Goal: Task Accomplishment & Management: Use online tool/utility

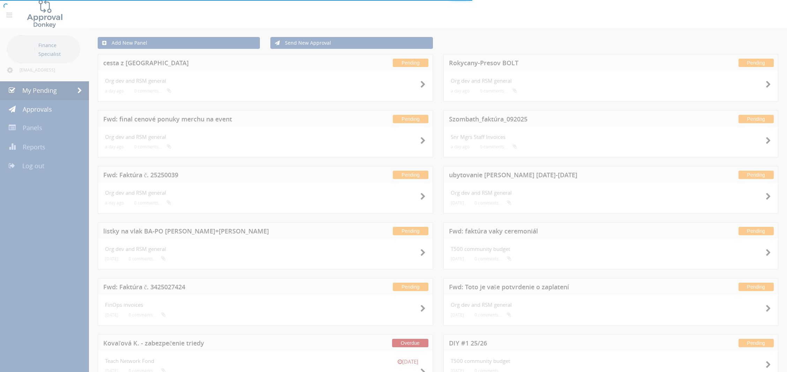
scroll to position [32, 0]
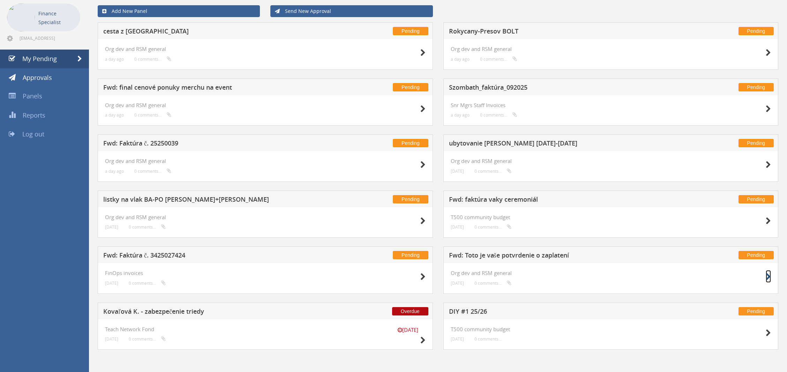
click at [770, 278] on icon at bounding box center [768, 276] width 5 height 7
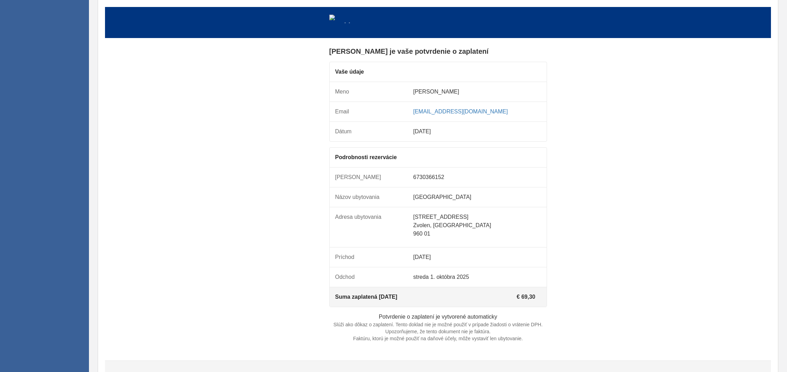
scroll to position [279, 0]
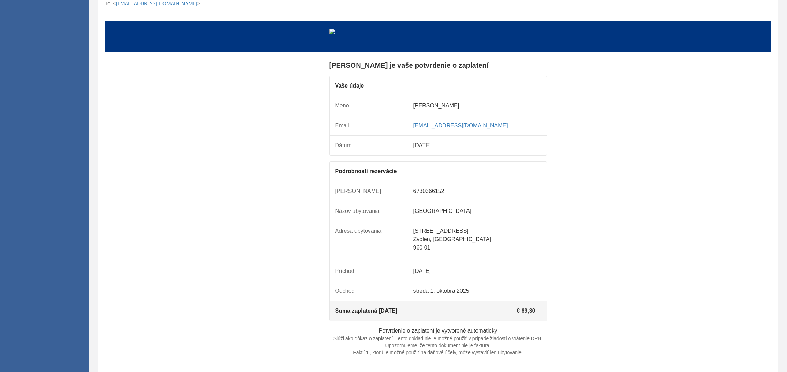
click at [517, 318] on td "€ 69,30" at bounding box center [474, 311] width 133 height 20
click at [645, 216] on td "[PERSON_NAME] je vaše potvrdenie o zaplatení Vaše údaje Meno [PERSON_NAME]" at bounding box center [438, 213] width 666 height 306
click at [493, 279] on td "[DATE]" at bounding box center [474, 271] width 133 height 20
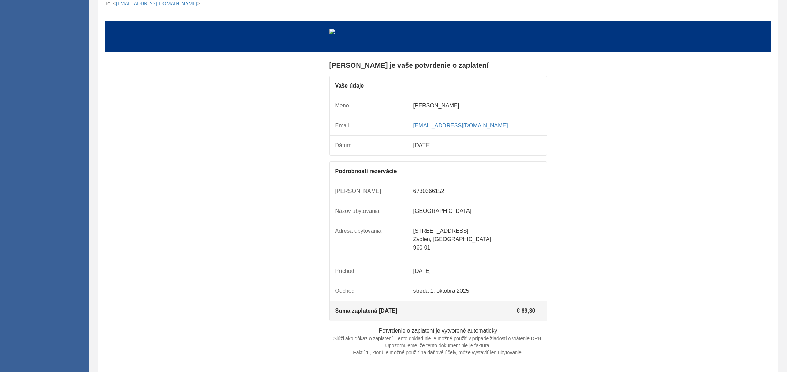
click at [493, 279] on td "[DATE]" at bounding box center [474, 271] width 133 height 20
click at [585, 351] on td "[PERSON_NAME] je vaše potvrdenie o zaplatení Vaše údaje Meno [PERSON_NAME]" at bounding box center [438, 213] width 666 height 306
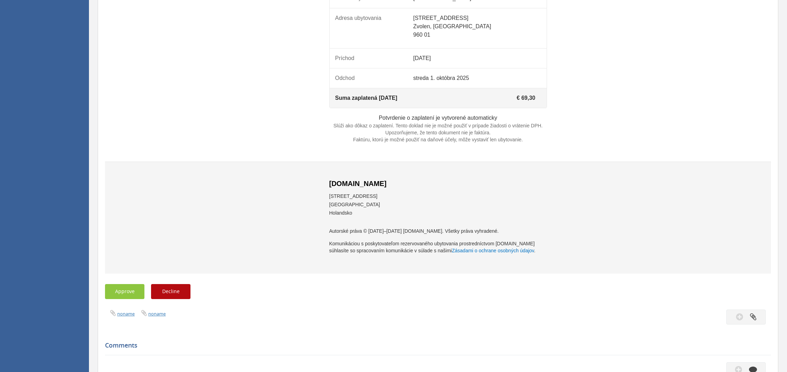
scroll to position [512, 0]
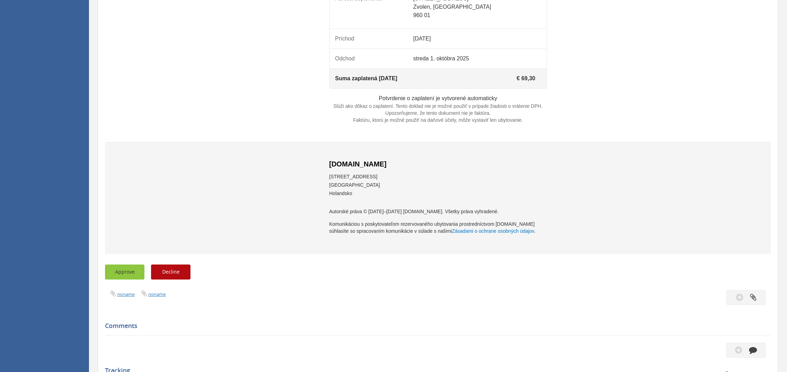
click at [124, 280] on button "Approve" at bounding box center [124, 272] width 39 height 15
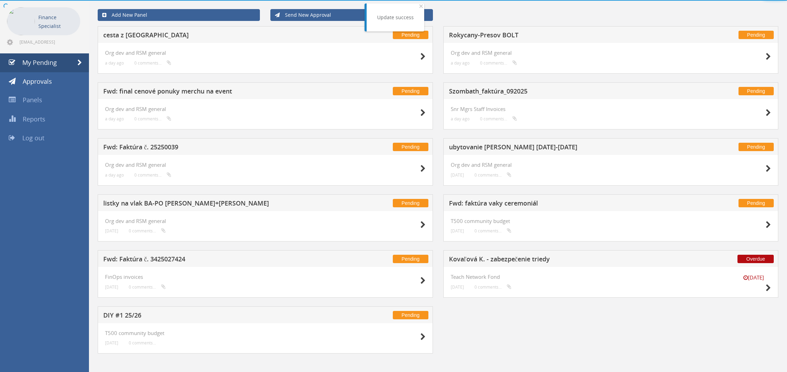
scroll to position [32, 0]
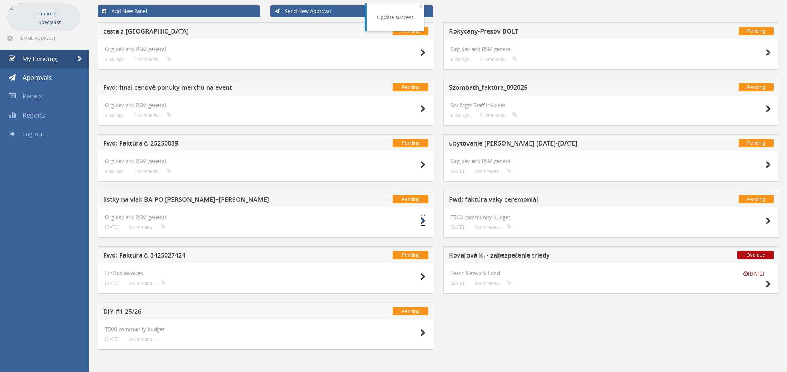
click at [422, 218] on icon at bounding box center [423, 220] width 5 height 7
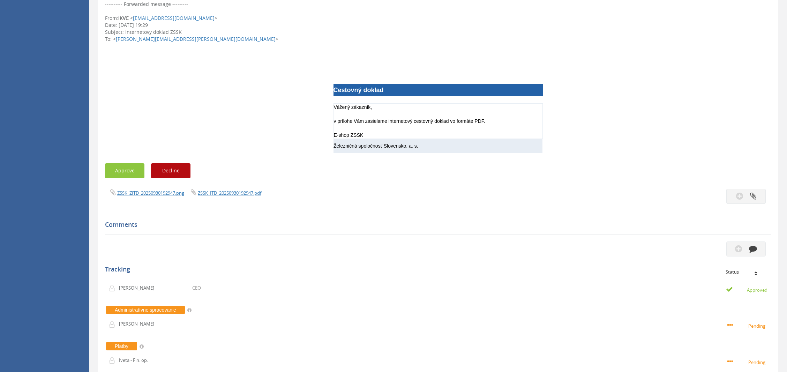
scroll to position [186, 0]
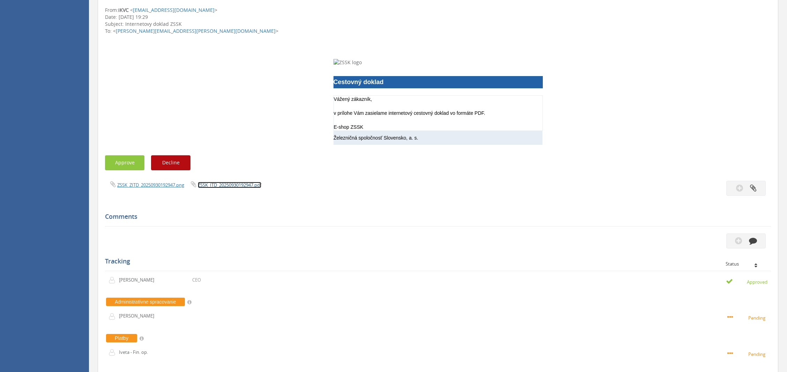
click at [216, 185] on link "ZSSK_ITD_20250930192947.pdf" at bounding box center [230, 185] width 64 height 6
click at [165, 183] on link "ZSSK_ZITD_20250930192947.png" at bounding box center [150, 185] width 67 height 6
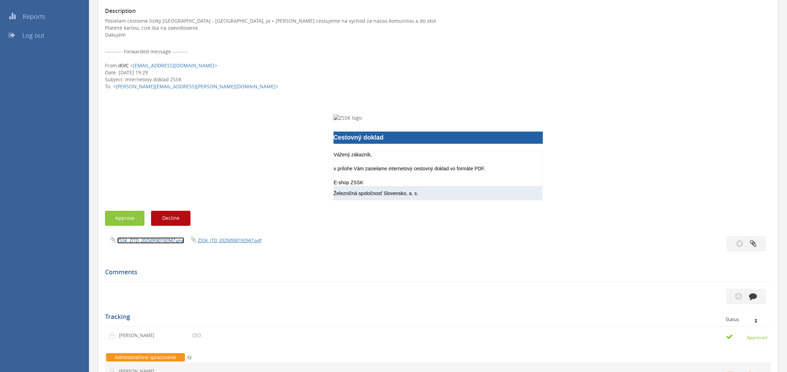
scroll to position [297, 0]
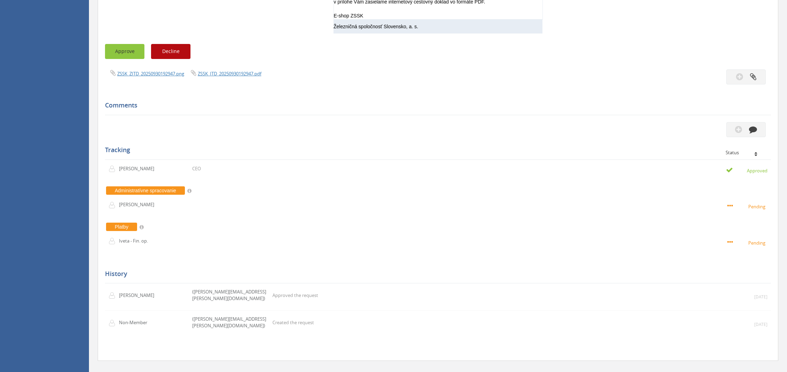
click at [131, 49] on button "Approve" at bounding box center [124, 51] width 39 height 15
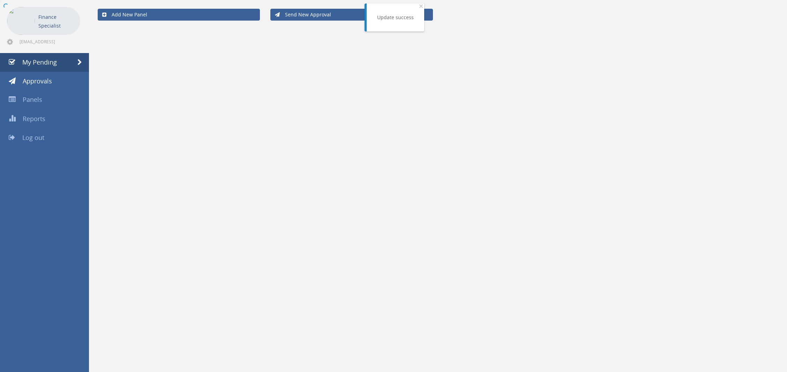
scroll to position [28, 0]
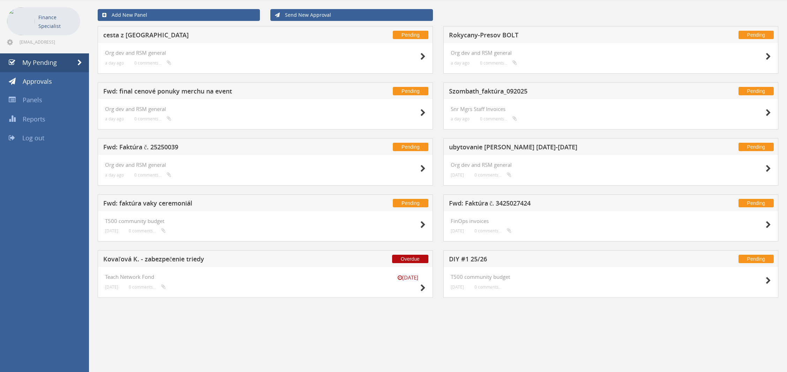
click at [617, 163] on h4 "Org dev and RSM general" at bounding box center [611, 165] width 321 height 6
click at [771, 168] on icon at bounding box center [768, 168] width 5 height 7
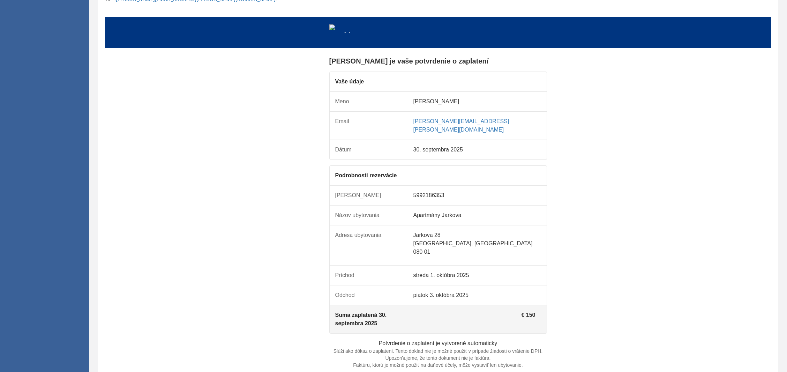
scroll to position [214, 0]
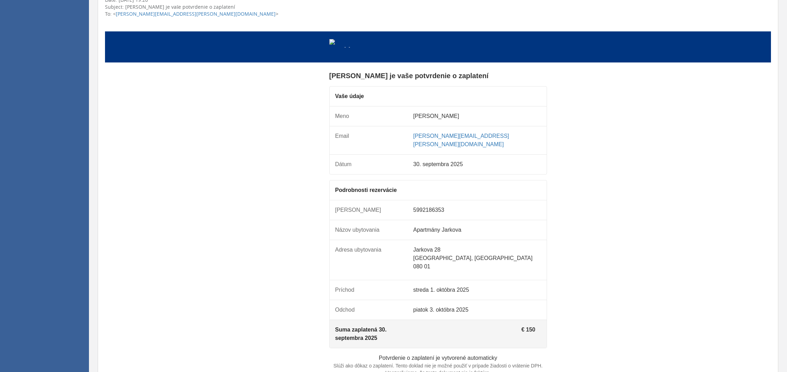
click at [630, 149] on td "[PERSON_NAME] je vaše potvrdenie o zaplatení Vaše údaje Meno" at bounding box center [438, 232] width 666 height 323
drag, startPoint x: 630, startPoint y: 149, endPoint x: 557, endPoint y: 347, distance: 211.5
click at [557, 347] on td "[PERSON_NAME] je vaše potvrdenie o zaplatení Vaše údaje Meno" at bounding box center [438, 232] width 666 height 323
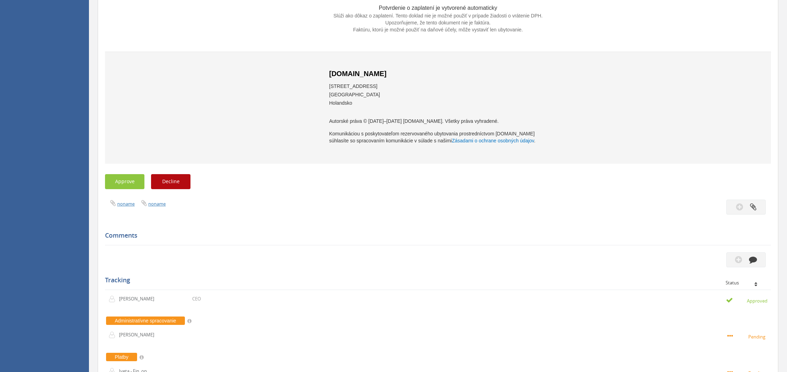
scroll to position [605, 0]
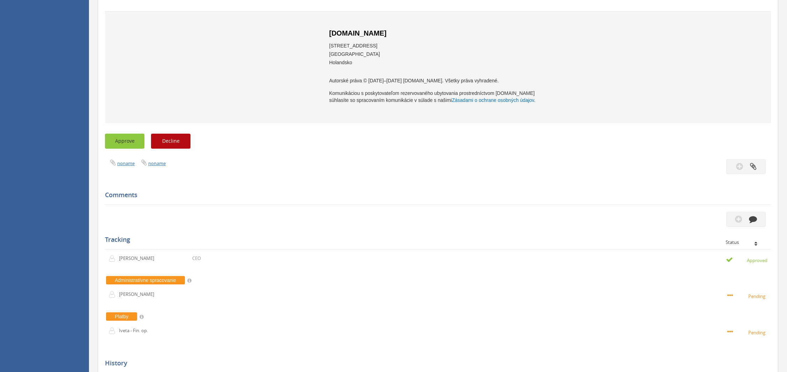
click at [134, 134] on button "Approve" at bounding box center [124, 141] width 39 height 15
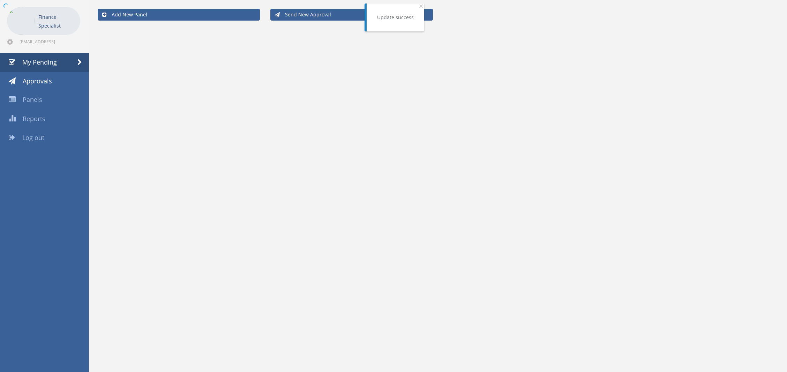
scroll to position [28, 0]
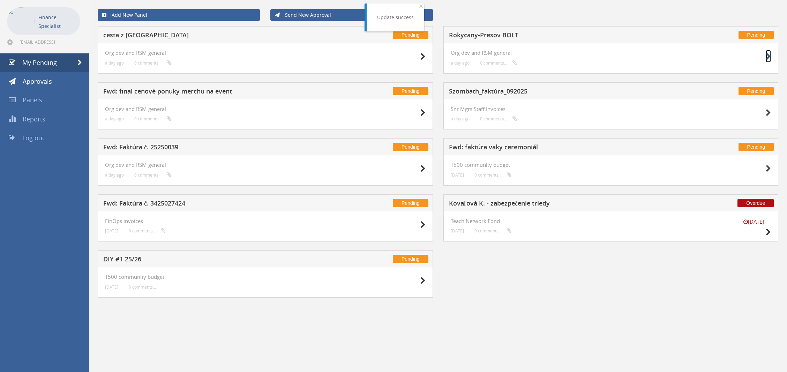
click at [768, 55] on icon at bounding box center [768, 56] width 5 height 7
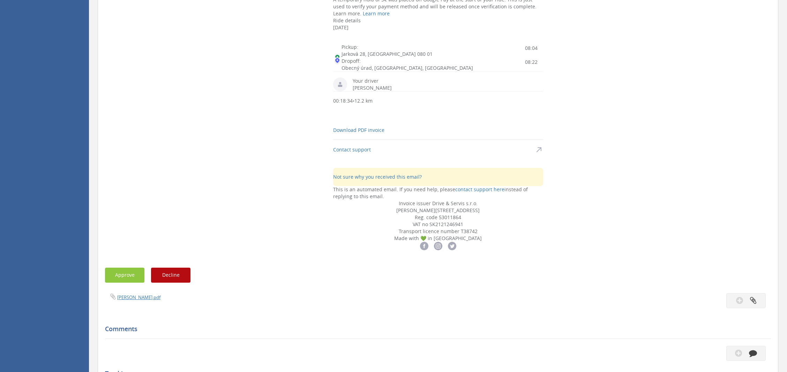
scroll to position [540, 0]
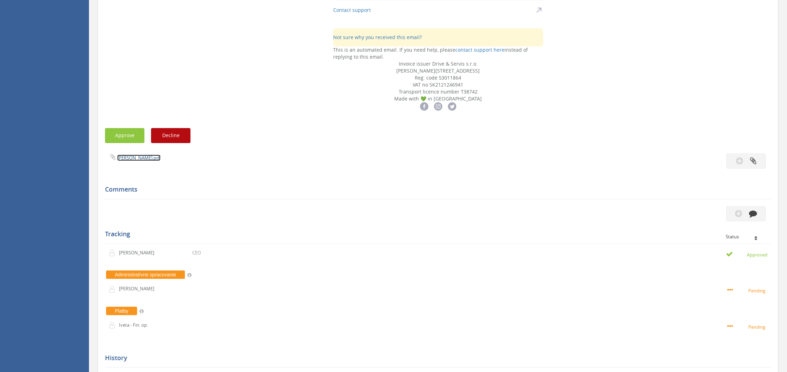
click at [132, 161] on link "[PERSON_NAME].pdf" at bounding box center [138, 158] width 43 height 6
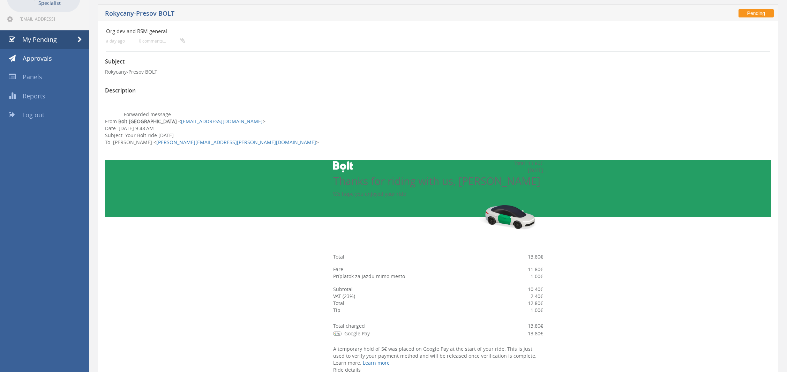
scroll to position [0, 0]
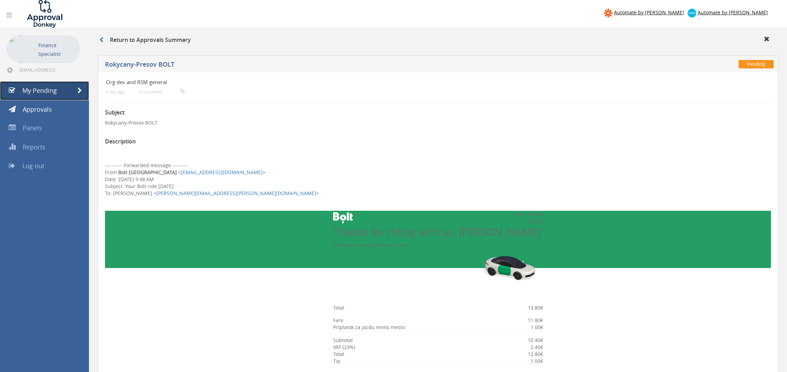
click at [47, 90] on span "My Pending" at bounding box center [39, 90] width 35 height 8
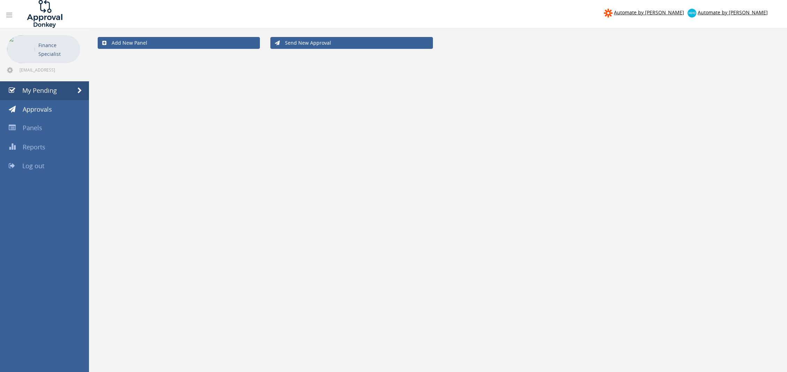
click at [47, 90] on body "Automate by [PERSON_NAME] Automate by [PERSON_NAME] Finance Specialist [EMAIL_A…" at bounding box center [393, 186] width 787 height 372
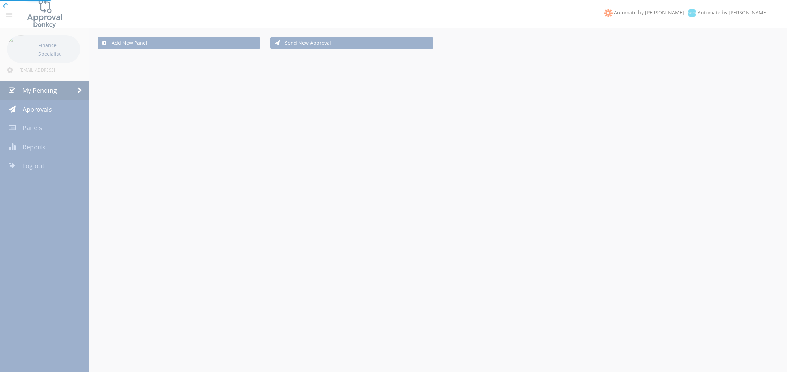
drag, startPoint x: 47, startPoint y: 90, endPoint x: 223, endPoint y: 90, distance: 176.3
click at [223, 90] on div at bounding box center [393, 186] width 787 height 372
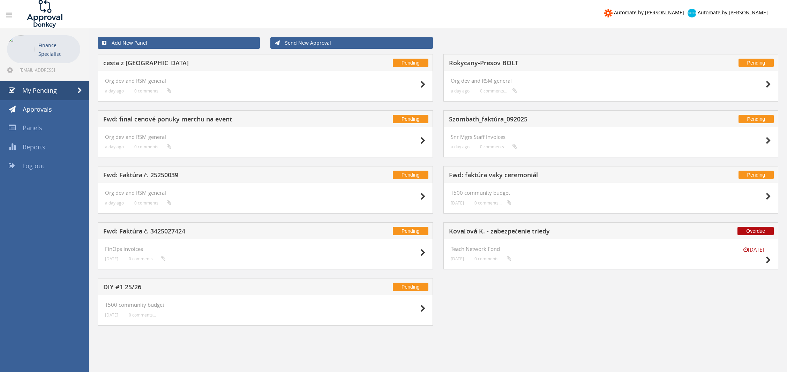
click at [665, 88] on div "Org dev and RSM general a day ago 0 comments..." at bounding box center [611, 86] width 321 height 16
click at [770, 81] on icon at bounding box center [768, 84] width 5 height 7
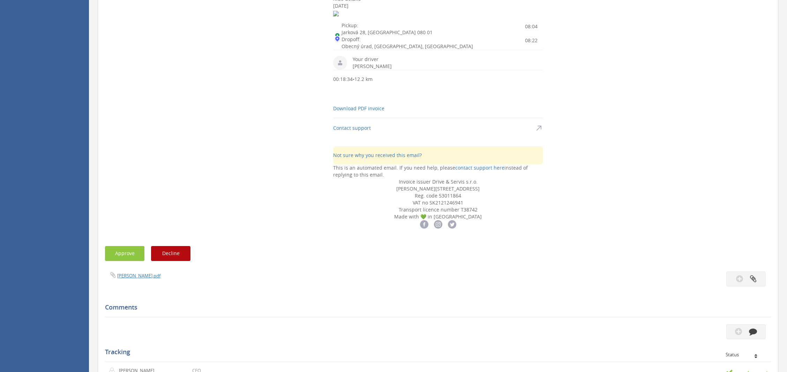
scroll to position [465, 0]
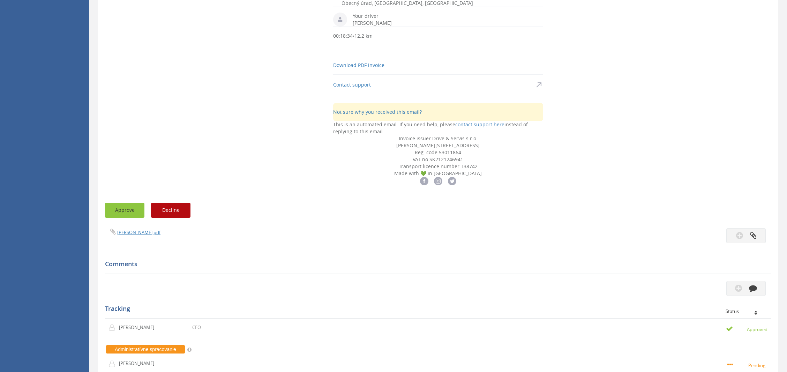
click at [130, 218] on button "Approve" at bounding box center [124, 210] width 39 height 15
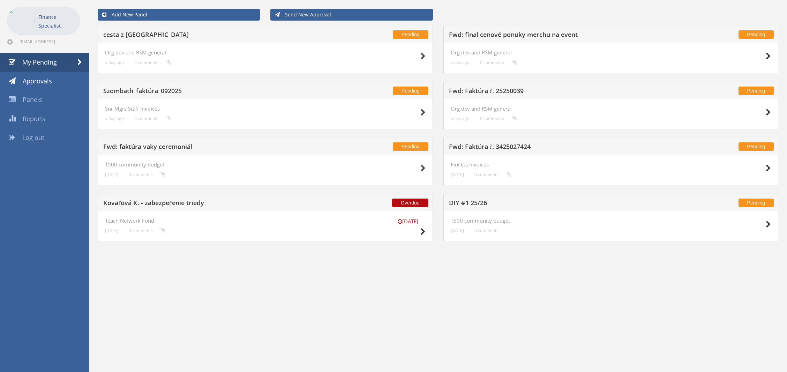
scroll to position [28, 0]
click at [423, 54] on icon at bounding box center [423, 56] width 5 height 7
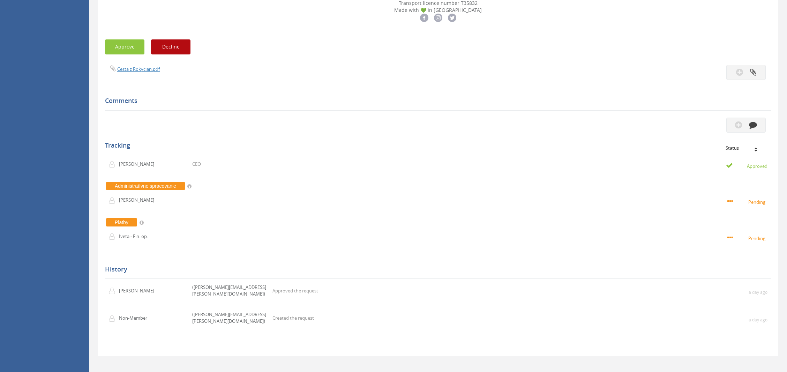
scroll to position [633, 0]
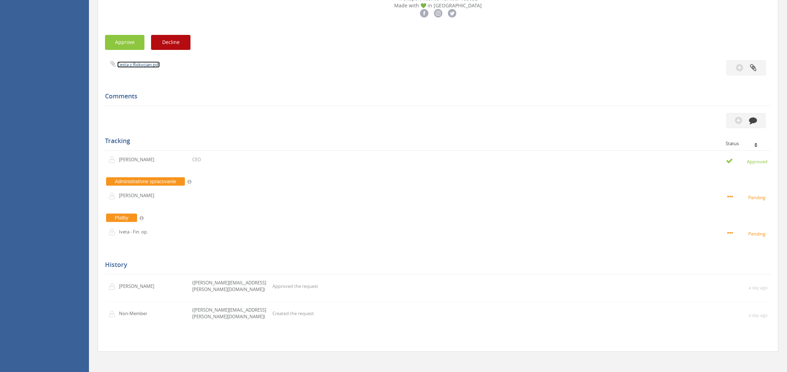
click at [131, 68] on link "Cesta z Rokycian.pdf" at bounding box center [138, 64] width 43 height 6
click at [129, 50] on button "Approve" at bounding box center [124, 42] width 39 height 15
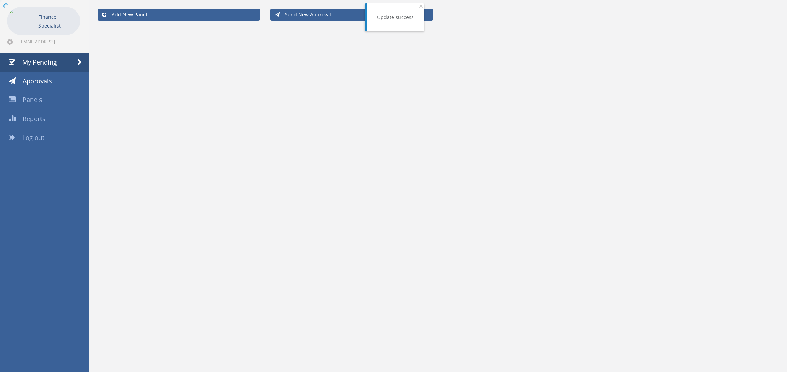
scroll to position [28, 0]
